Goal: Information Seeking & Learning: Learn about a topic

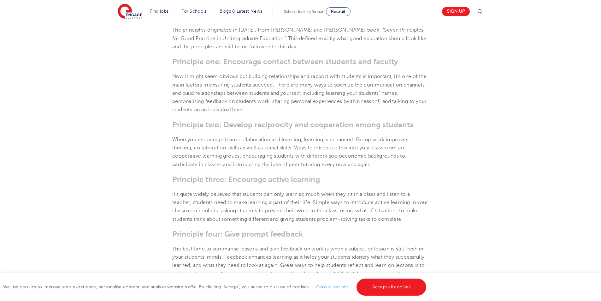
scroll to position [284, 0]
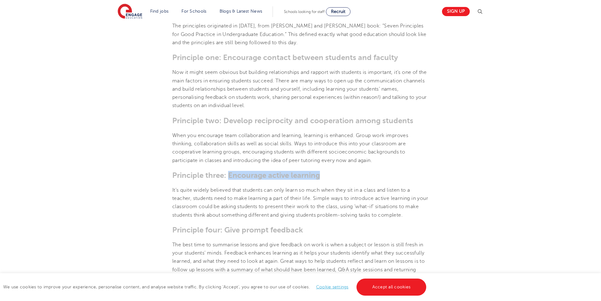
drag, startPoint x: 321, startPoint y: 175, endPoint x: 229, endPoint y: 176, distance: 92.2
click at [229, 176] on h3 "Principle three: Encourage active learning" at bounding box center [300, 175] width 257 height 9
drag, startPoint x: 486, startPoint y: 241, endPoint x: 472, endPoint y: 235, distance: 15.9
click at [487, 240] on section "[DATE] The 7 Principles of Teaching – Engage Education | There are seven princi…" at bounding box center [300, 233] width 383 height 686
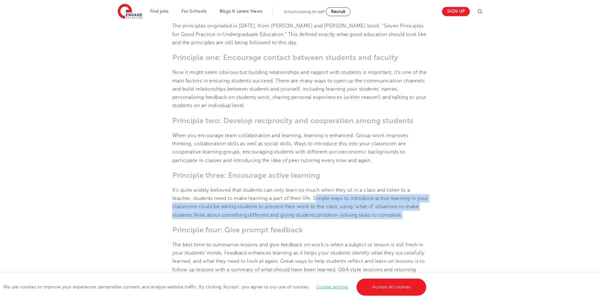
drag, startPoint x: 317, startPoint y: 198, endPoint x: 426, endPoint y: 214, distance: 110.3
click at [426, 214] on p "It’s quite widely believed that students can only learn so much when they sit i…" at bounding box center [300, 202] width 257 height 33
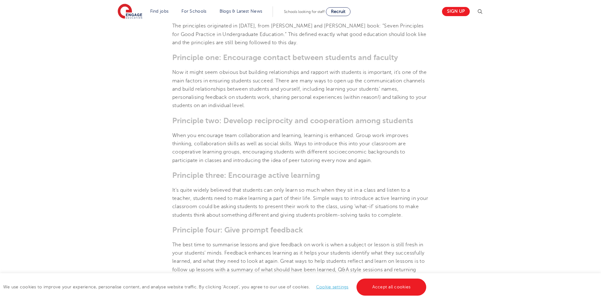
drag, startPoint x: 343, startPoint y: 205, endPoint x: 444, endPoint y: 190, distance: 102.5
click at [444, 190] on section "[DATE] The 7 Principles of Teaching – Engage Education | There are seven princi…" at bounding box center [300, 233] width 383 height 686
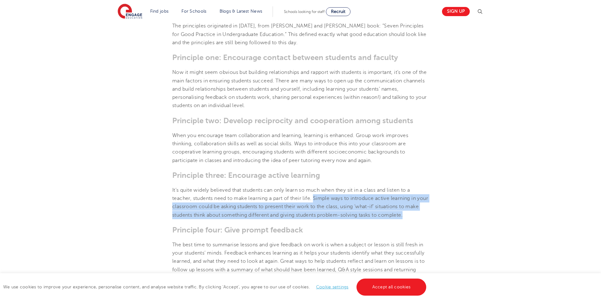
drag, startPoint x: 315, startPoint y: 196, endPoint x: 428, endPoint y: 215, distance: 113.9
click at [428, 215] on p "It’s quite widely believed that students can only learn so much when they sit i…" at bounding box center [300, 202] width 257 height 33
copy p "Simple ways to introduce active learning in your classroom could be asking stud…"
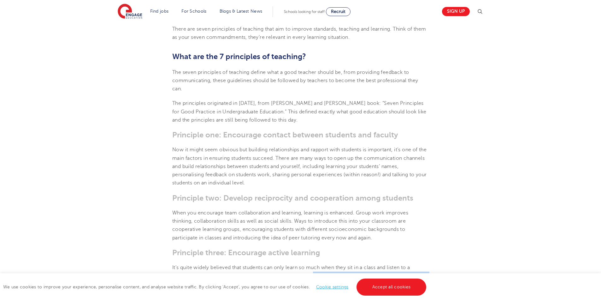
scroll to position [189, 0]
